Goal: Use online tool/utility: Utilize a website feature to perform a specific function

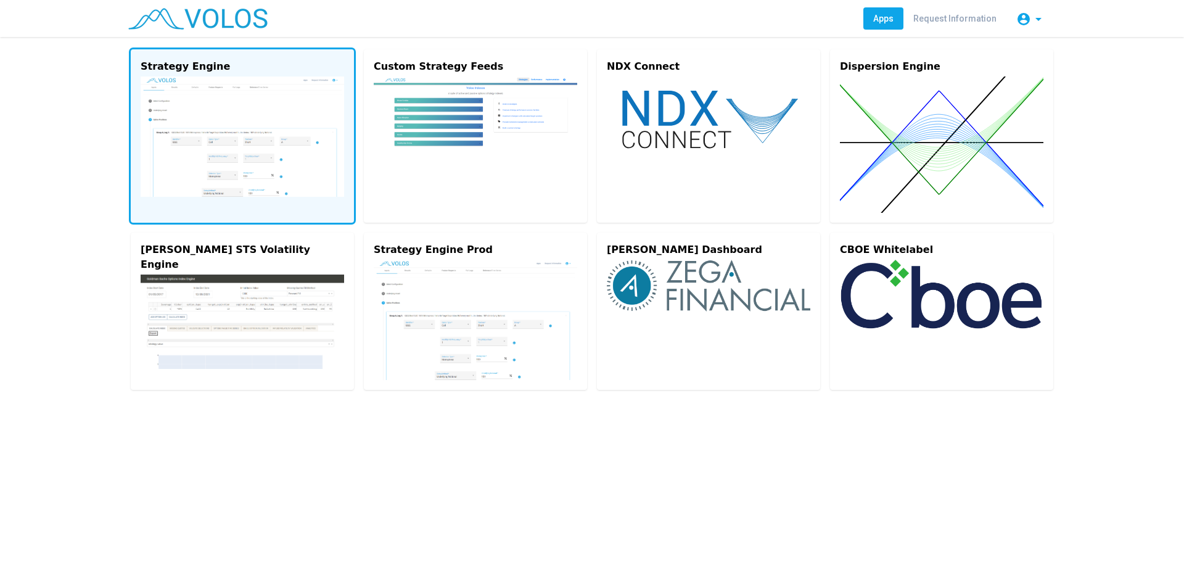
click at [293, 150] on img at bounding box center [242, 136] width 203 height 120
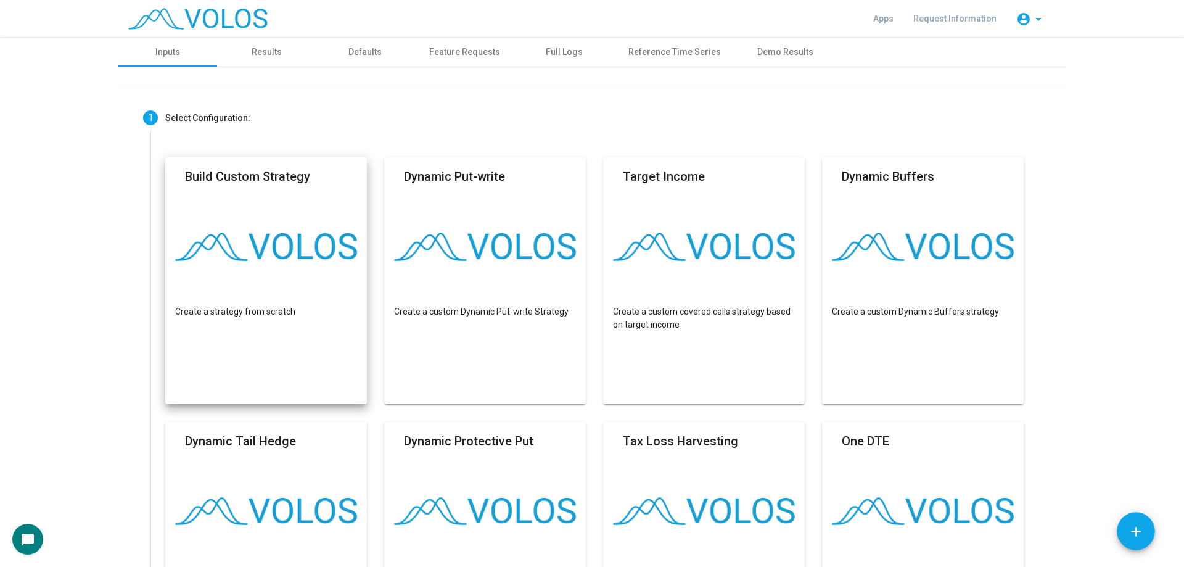
click at [218, 210] on mat-card "Build Custom Strategy Create a strategy from scratch" at bounding box center [266, 280] width 202 height 247
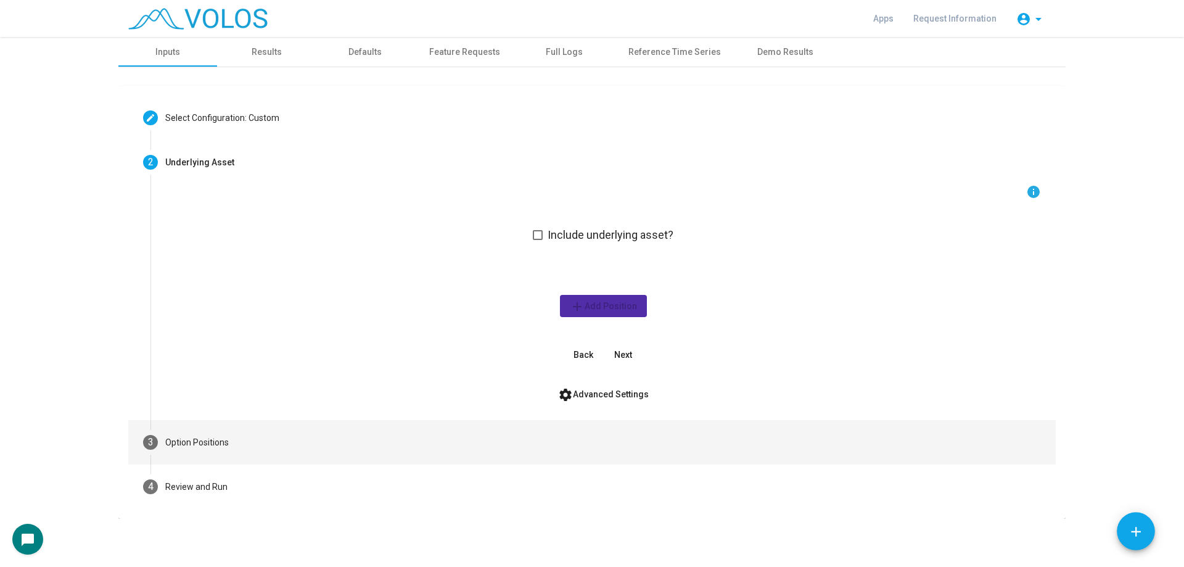
click at [285, 432] on mat-step-header "3 Option Positions" at bounding box center [591, 442] width 927 height 44
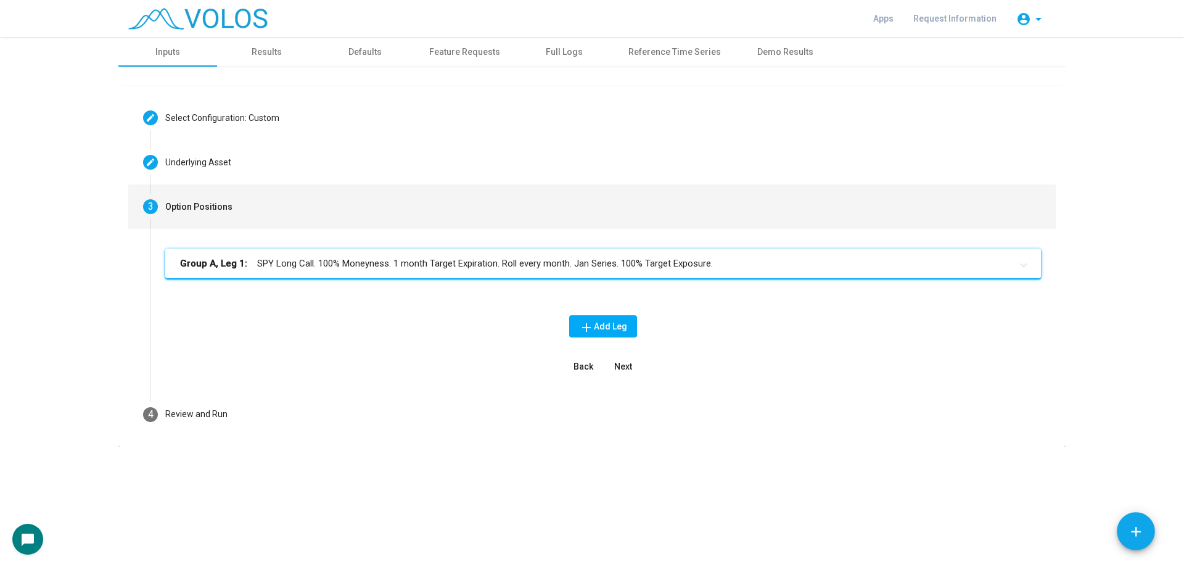
click at [433, 252] on mat-expansion-panel-header "Group A, Leg 1: SPY Long Call. 100% Moneyness. 1 month Target Expiration. Roll …" at bounding box center [602, 263] width 875 height 30
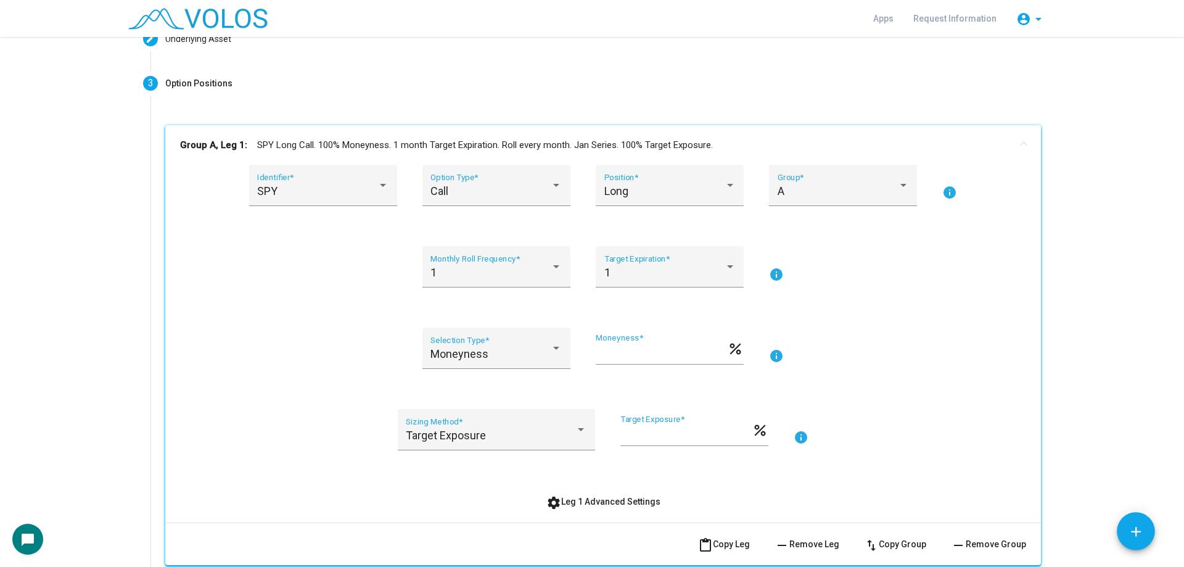
scroll to position [185, 0]
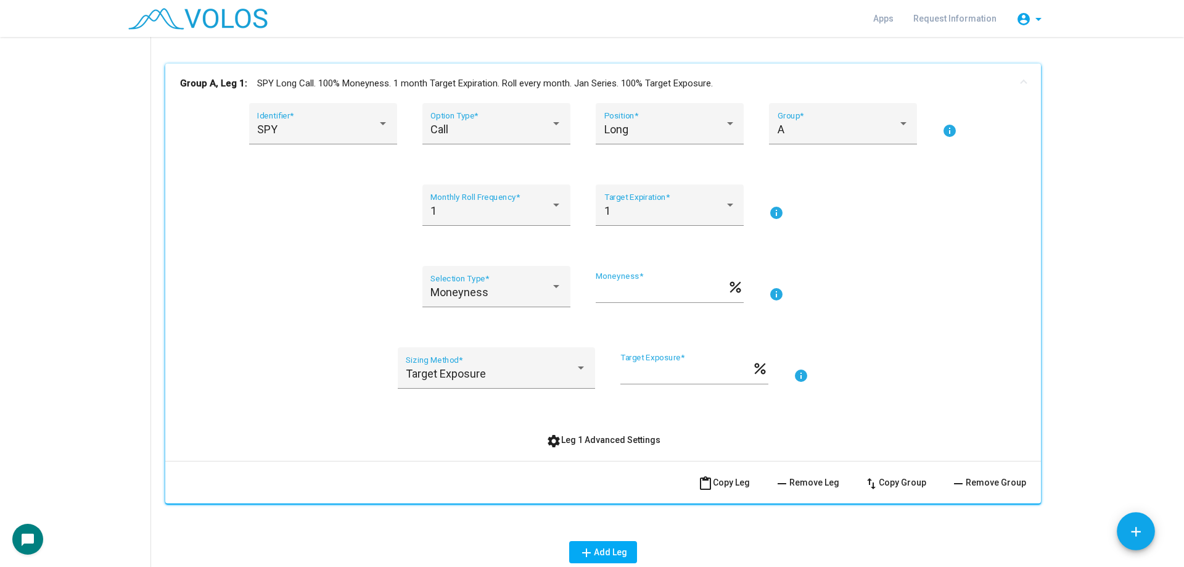
click at [364, 240] on div "1 Monthly Roll Frequency * 1 Target Expiration * info" at bounding box center [603, 212] width 846 height 56
